Goal: Information Seeking & Learning: Learn about a topic

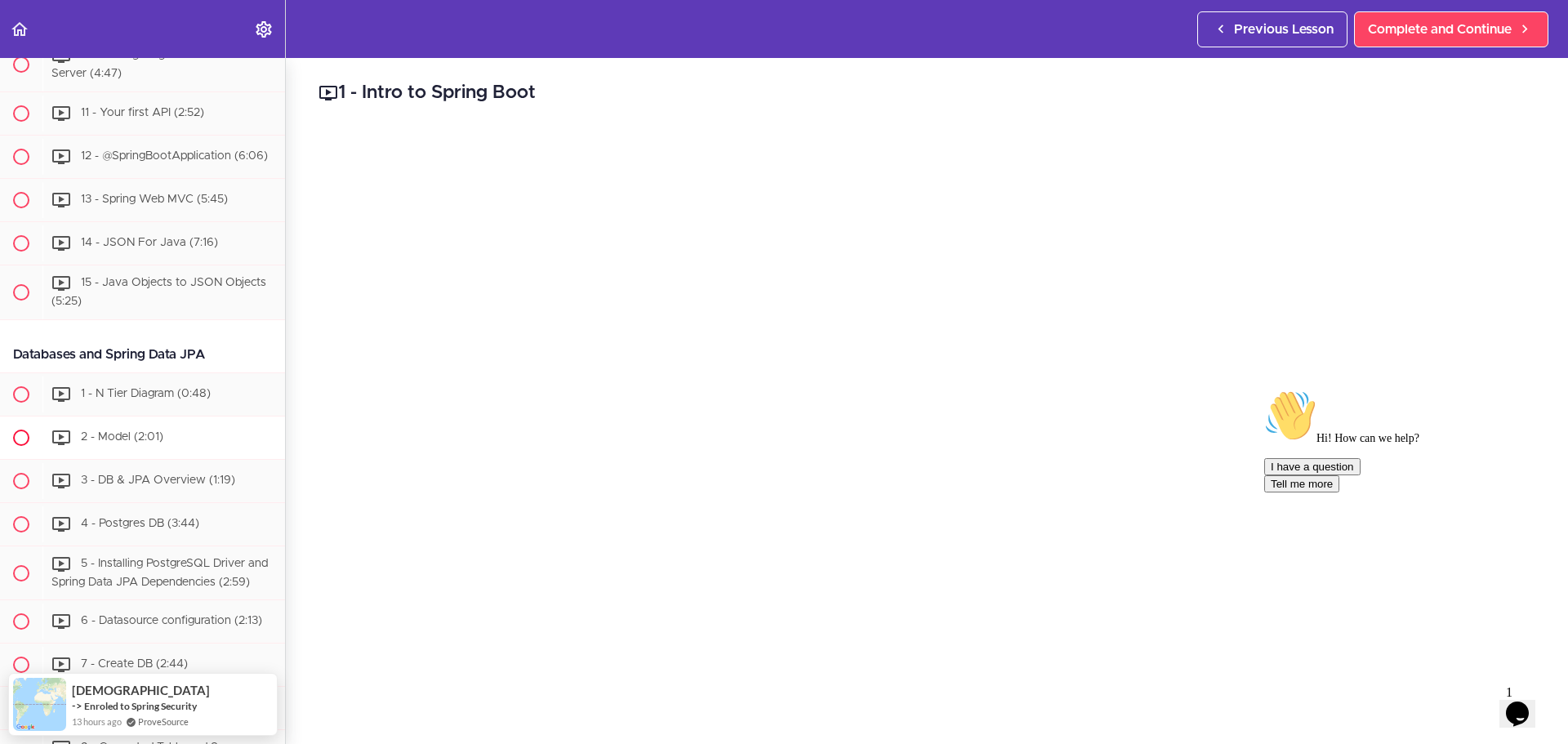
scroll to position [1148, 0]
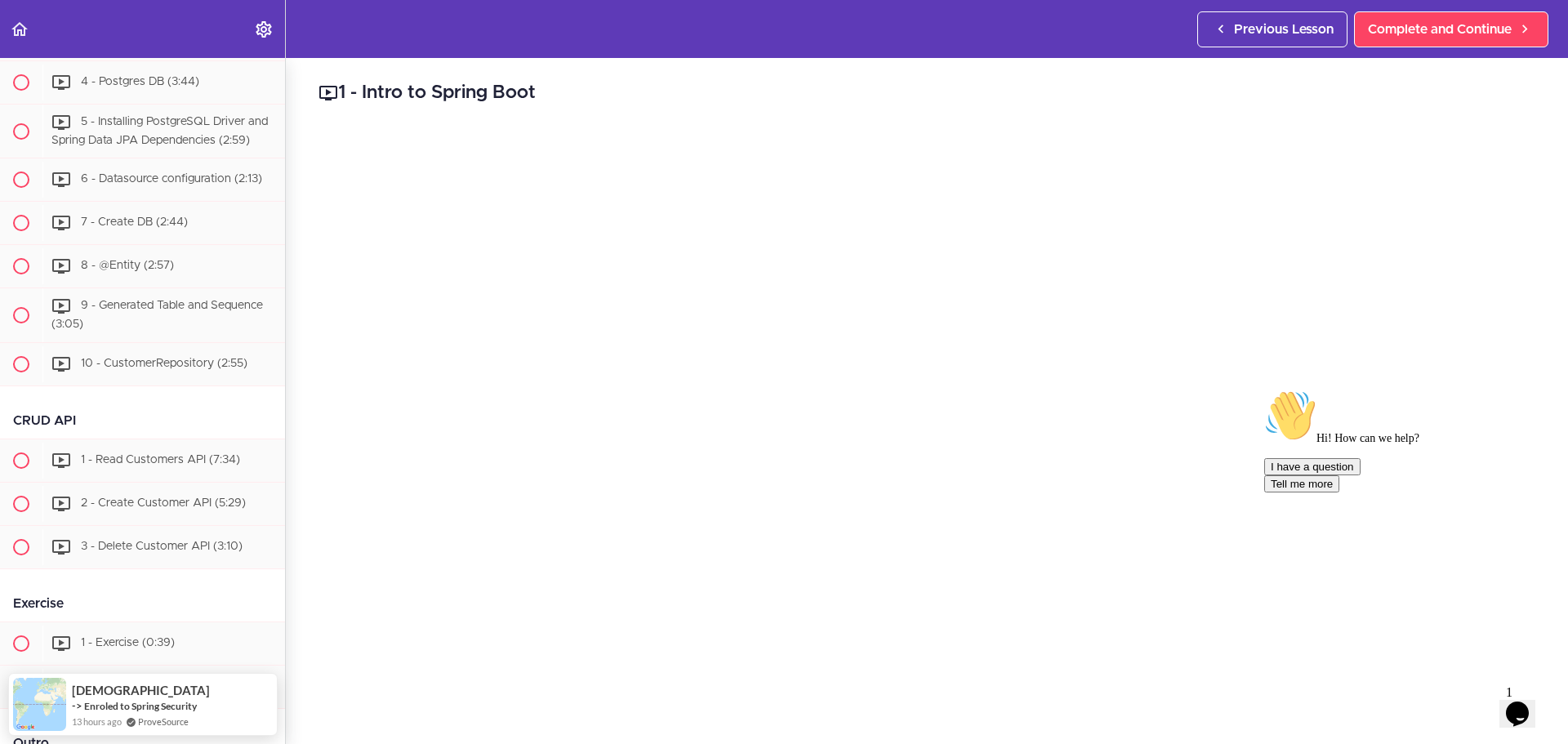
drag, startPoint x: 1532, startPoint y: 506, endPoint x: 2788, endPoint y: 888, distance: 1312.8
click at [1264, 389] on icon "Chat attention grabber" at bounding box center [1264, 389] width 0 height 0
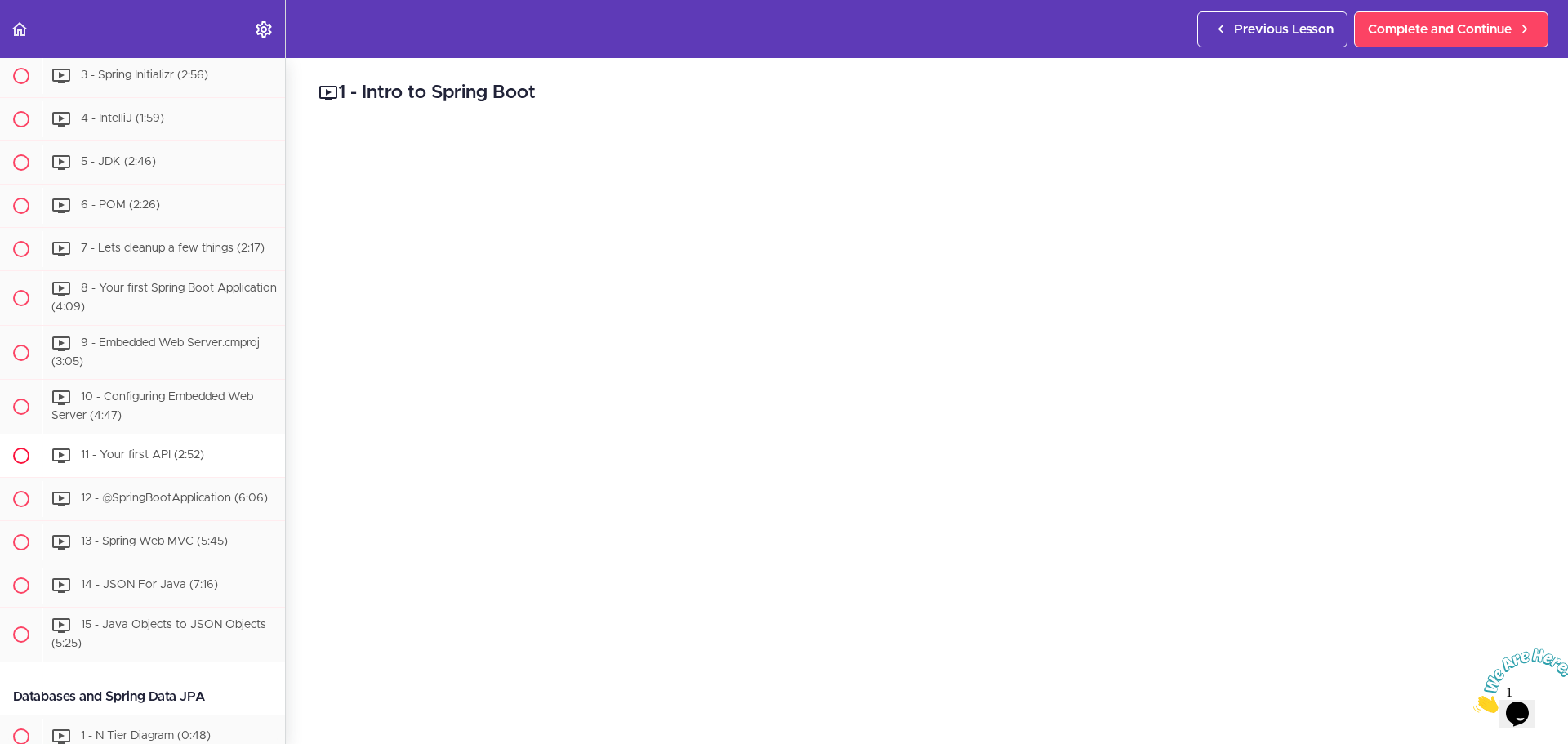
scroll to position [249, 0]
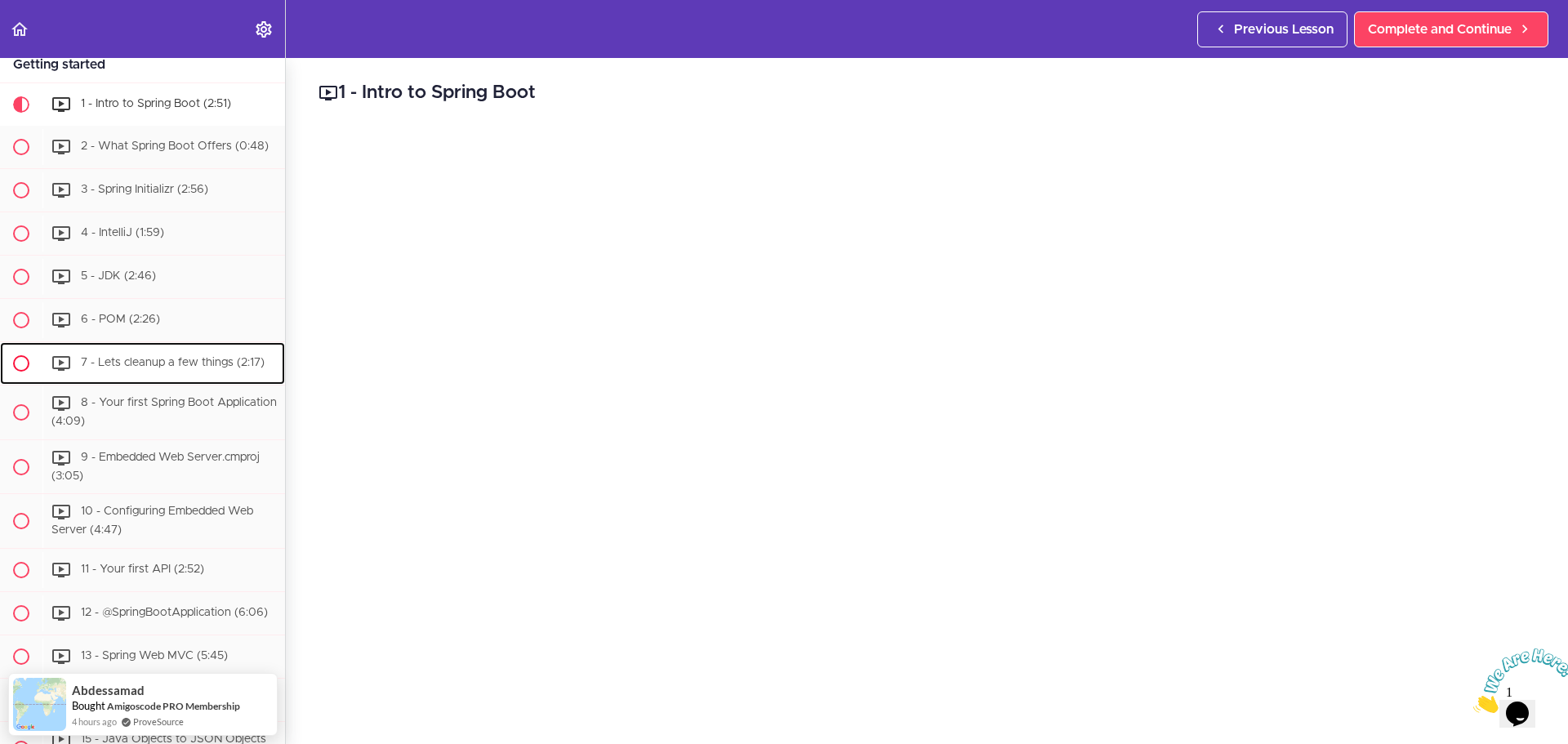
click at [200, 365] on div "7 - Lets cleanup a few things (2:17)" at bounding box center [163, 363] width 242 height 36
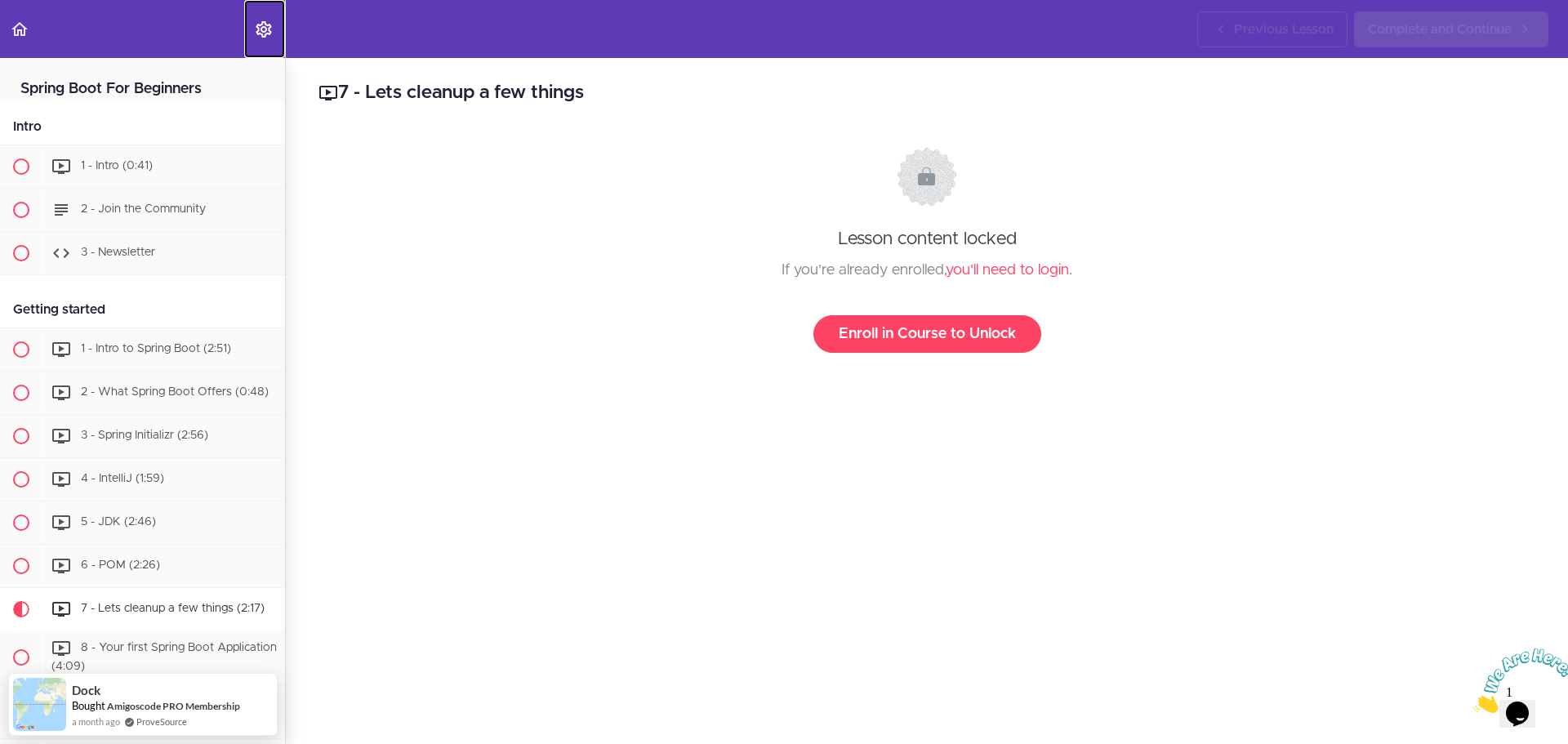
click at [249, 18] on link "Settings Menu" at bounding box center [264, 29] width 41 height 58
click at [24, 28] on use "Back to course curriculum" at bounding box center [19, 29] width 16 height 14
